Goal: Navigation & Orientation: Go to known website

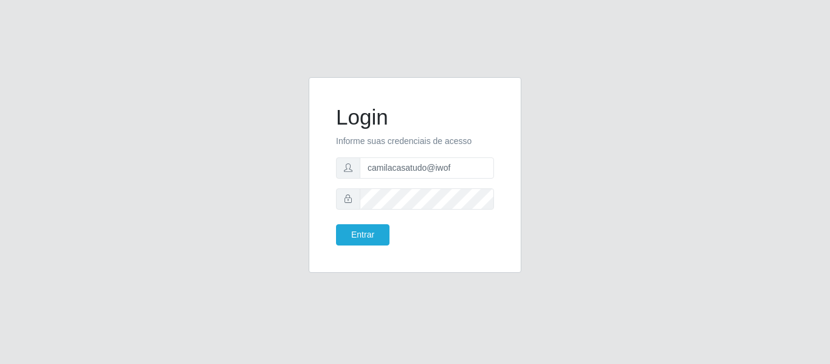
click at [676, 64] on div "Login Informe suas credenciais de acesso camilacasatudo@iwof Entrar" at bounding box center [415, 182] width 830 height 364
